Goal: Transaction & Acquisition: Purchase product/service

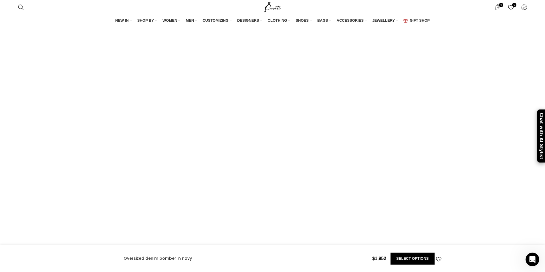
scroll to position [1315, 0]
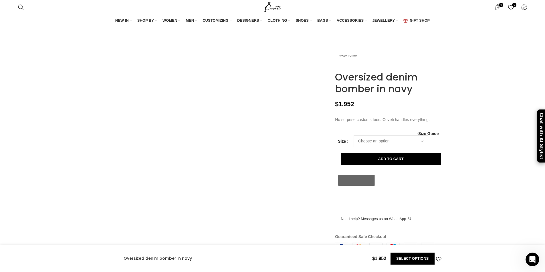
scroll to position [515, 0]
click at [227, 61] on div "Custom Shoe Shop Custom shoe for him Custom shoe for her Customization Gallery …" at bounding box center [233, 45] width 63 height 36
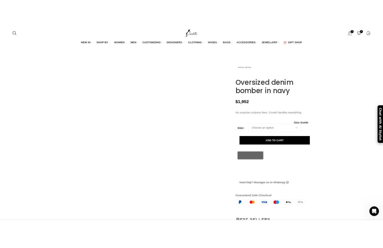
scroll to position [257, 0]
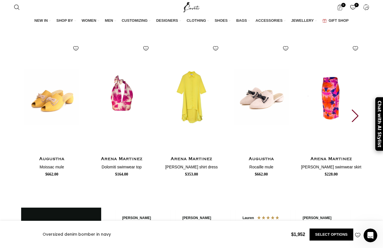
scroll to position [1658, 0]
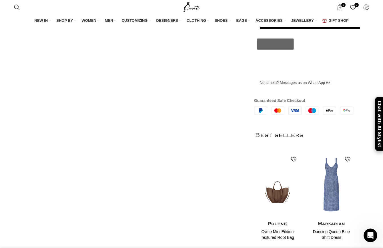
scroll to position [429, 0]
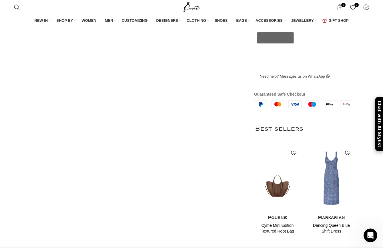
scroll to position [0, 421]
